Goal: Transaction & Acquisition: Subscribe to service/newsletter

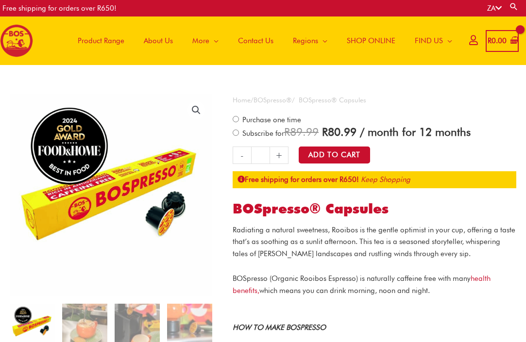
click at [282, 158] on link "+" at bounding box center [279, 155] width 18 height 17
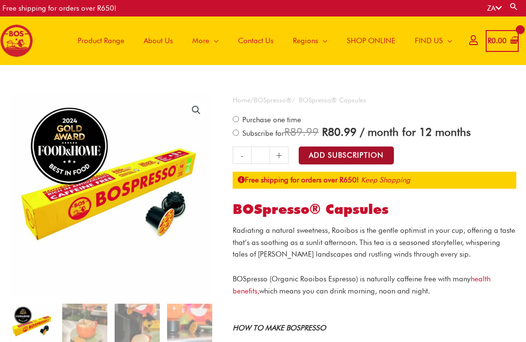
click at [357, 156] on button "Add Subscription" at bounding box center [346, 156] width 95 height 18
